Goal: Information Seeking & Learning: Learn about a topic

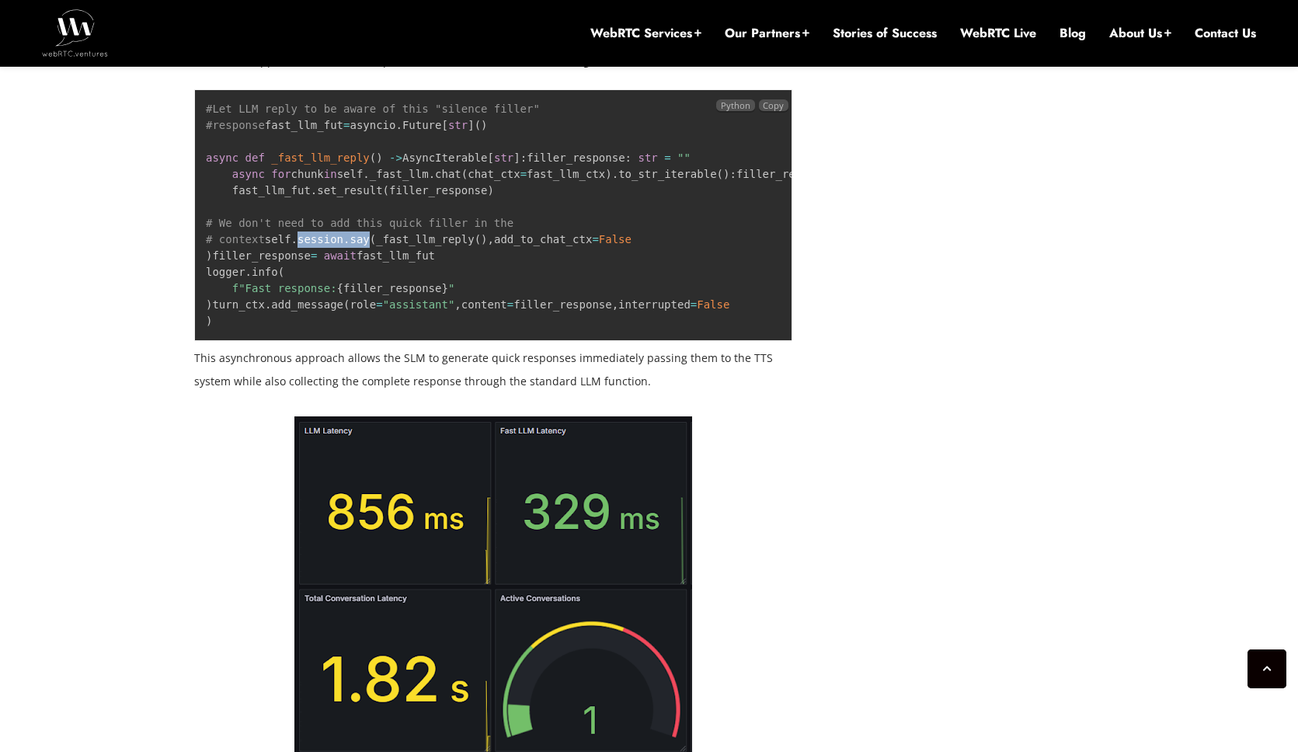
drag, startPoint x: 239, startPoint y: 353, endPoint x: 308, endPoint y: 350, distance: 69.2
click at [308, 327] on code "#Let LLM reply to be aware of this "silence filler" #response fast_llm_fut = as…" at bounding box center [576, 215] width 741 height 225
copy code "session . say"
click at [282, 327] on code "#Let LLM reply to be aware of this "silence filler" #response fast_llm_fut = as…" at bounding box center [576, 215] width 741 height 225
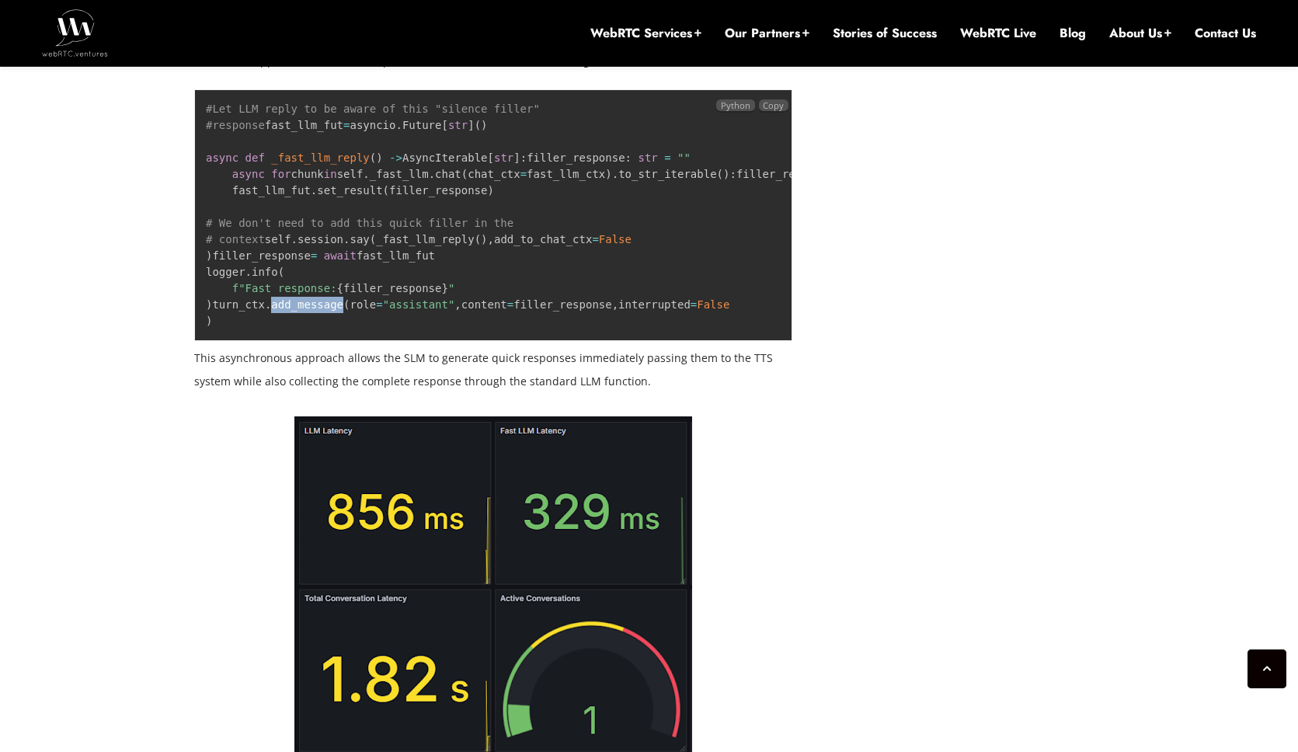
copy code "add_message"
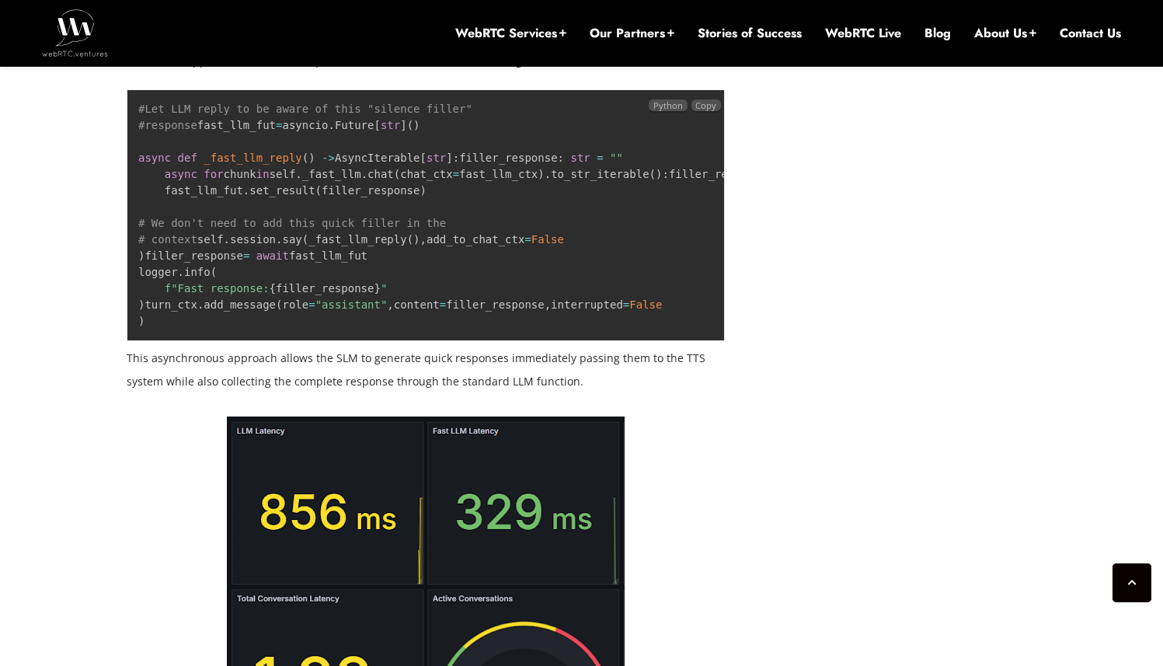
click at [335, 341] on pre "#Let LLM reply to be aware of this "silence filler" #response fast_llm_fut = as…" at bounding box center [426, 215] width 598 height 252
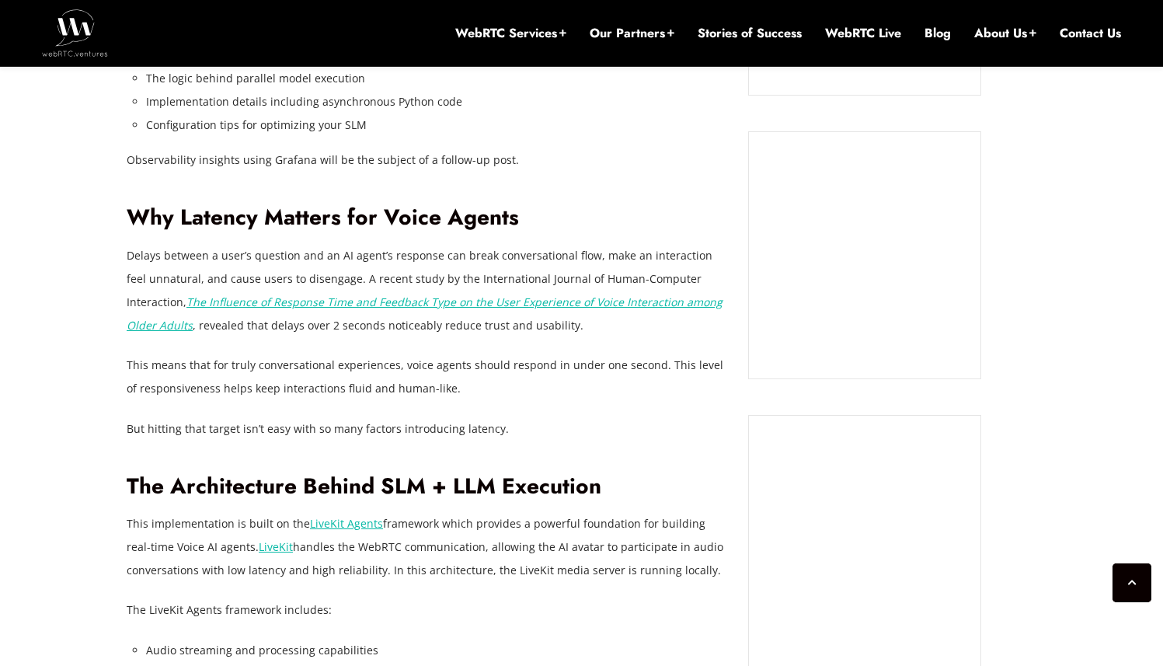
scroll to position [1377, 0]
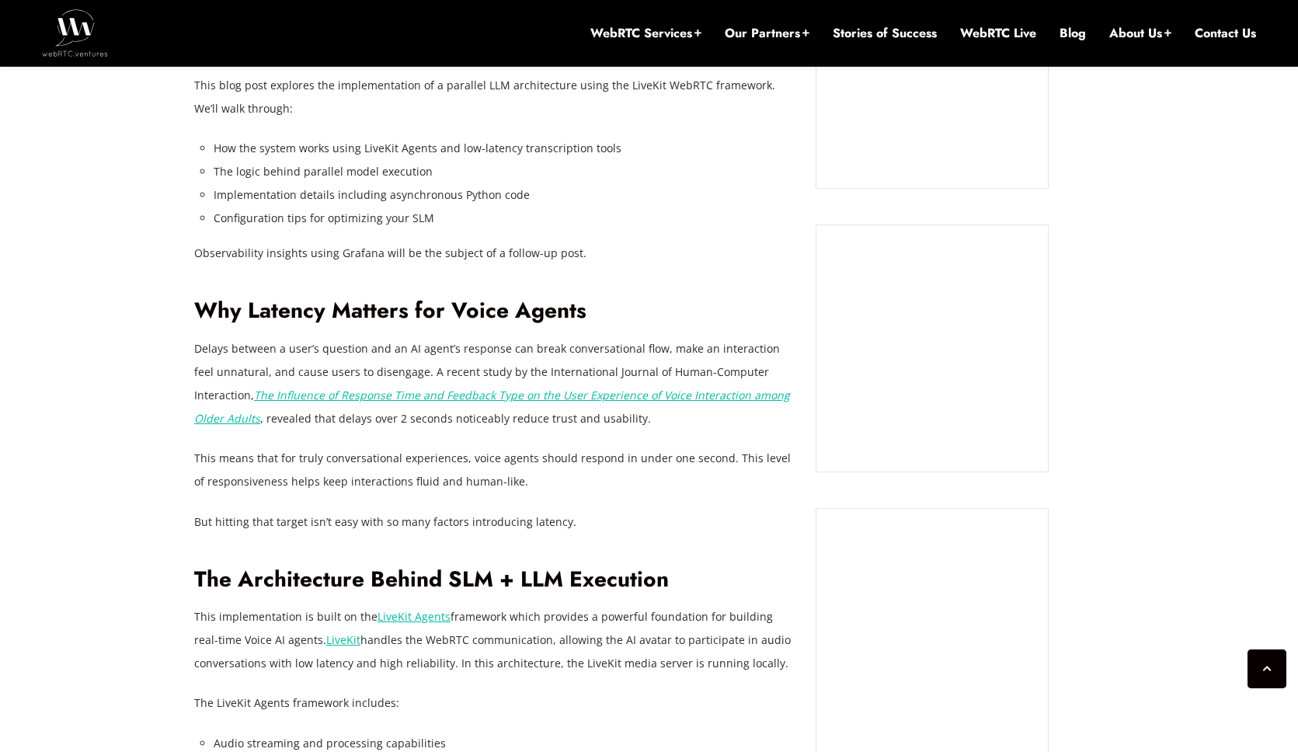
scroll to position [1324, 0]
